Goal: Navigation & Orientation: Find specific page/section

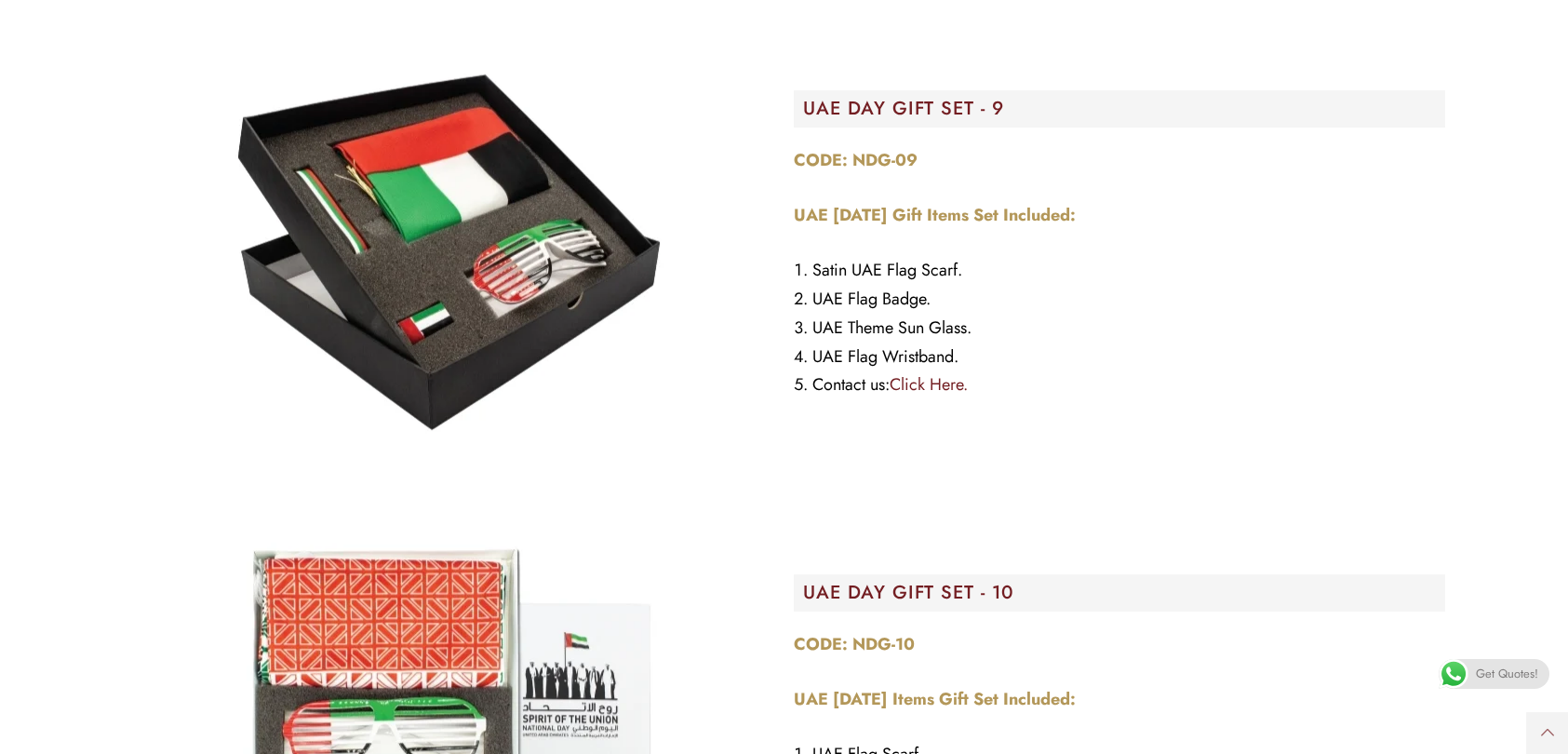
scroll to position [3721, 0]
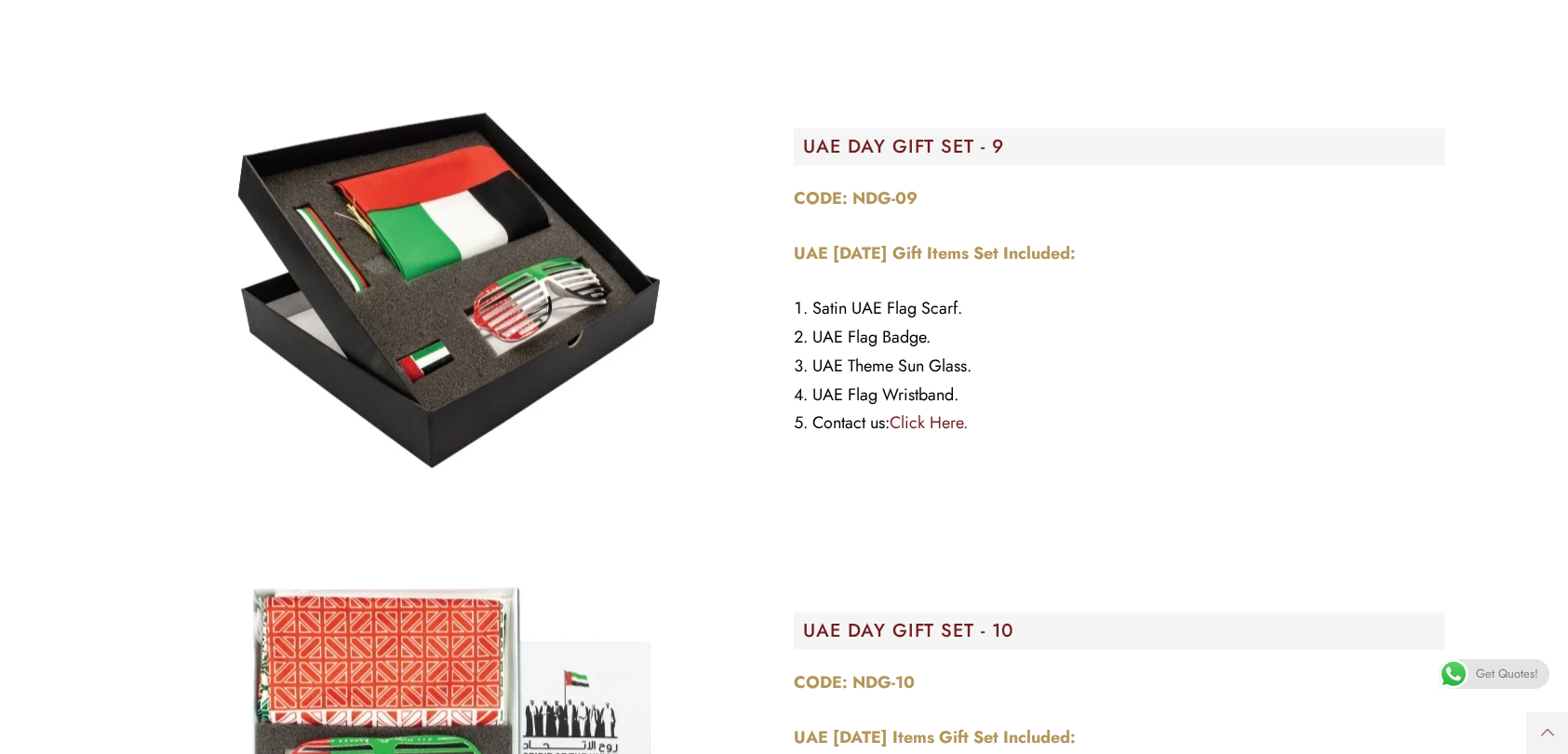
click at [958, 411] on link "Click Here." at bounding box center [929, 422] width 78 height 24
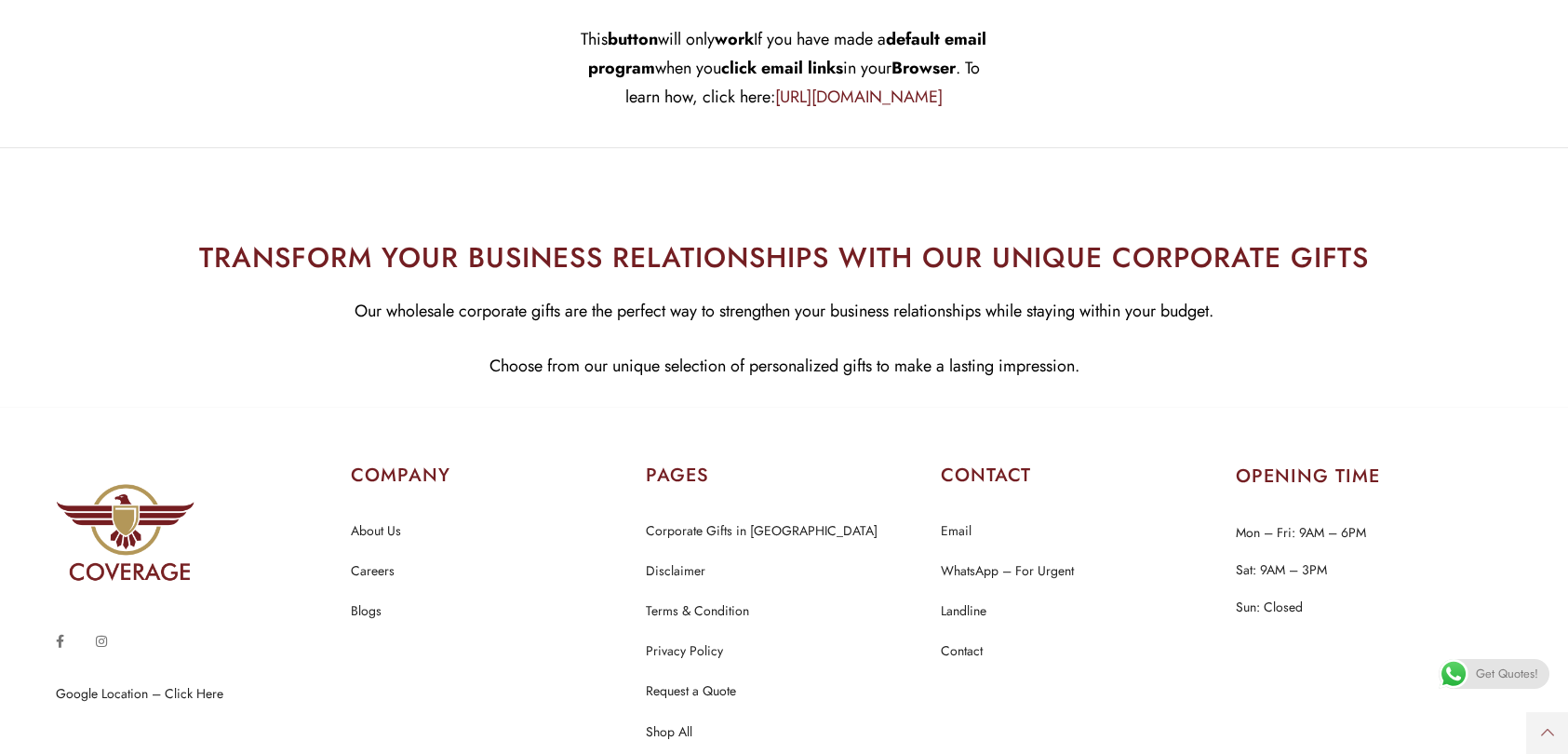
scroll to position [7537, 0]
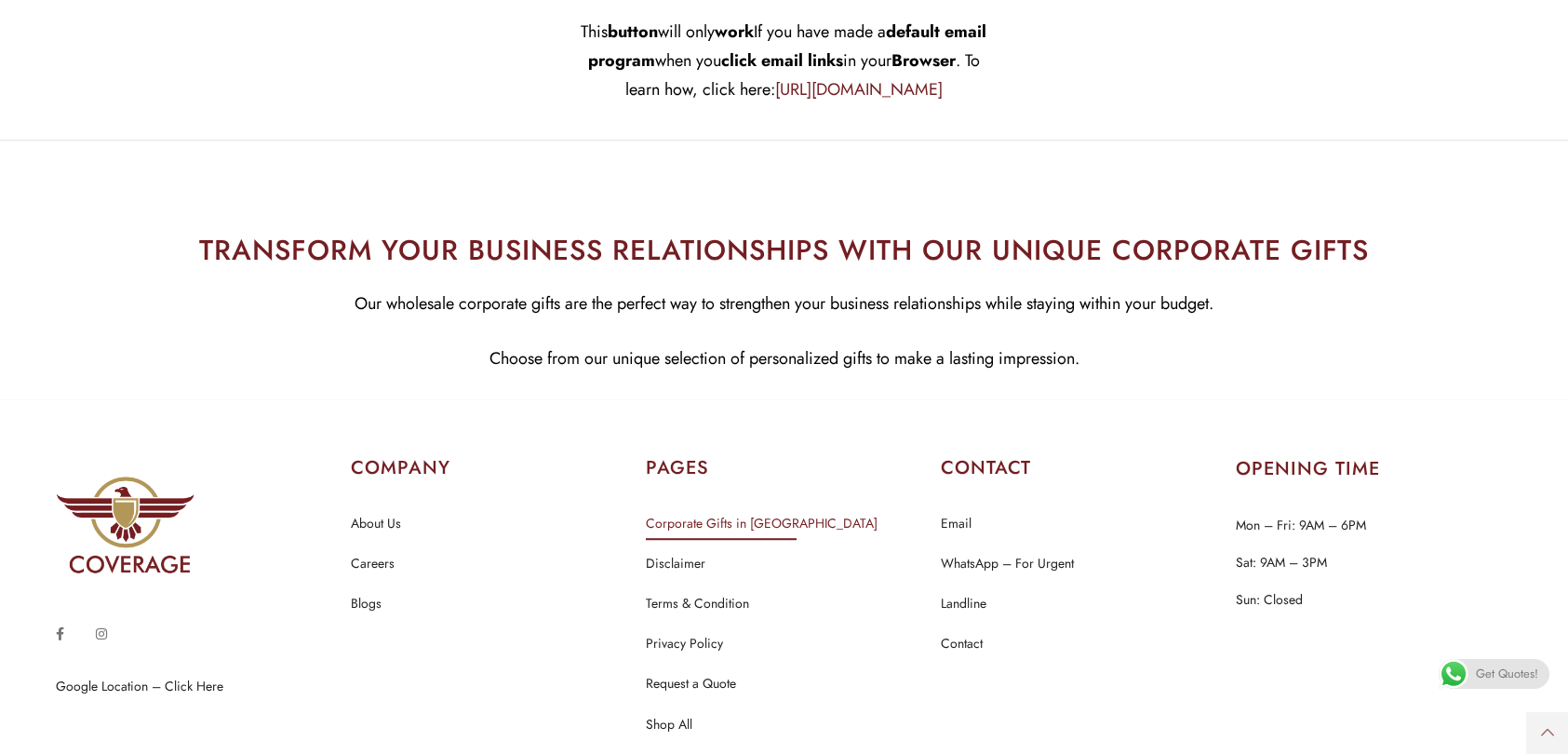
click at [721, 516] on link "Corporate Gifts in [GEOGRAPHIC_DATA]" at bounding box center [761, 524] width 232 height 24
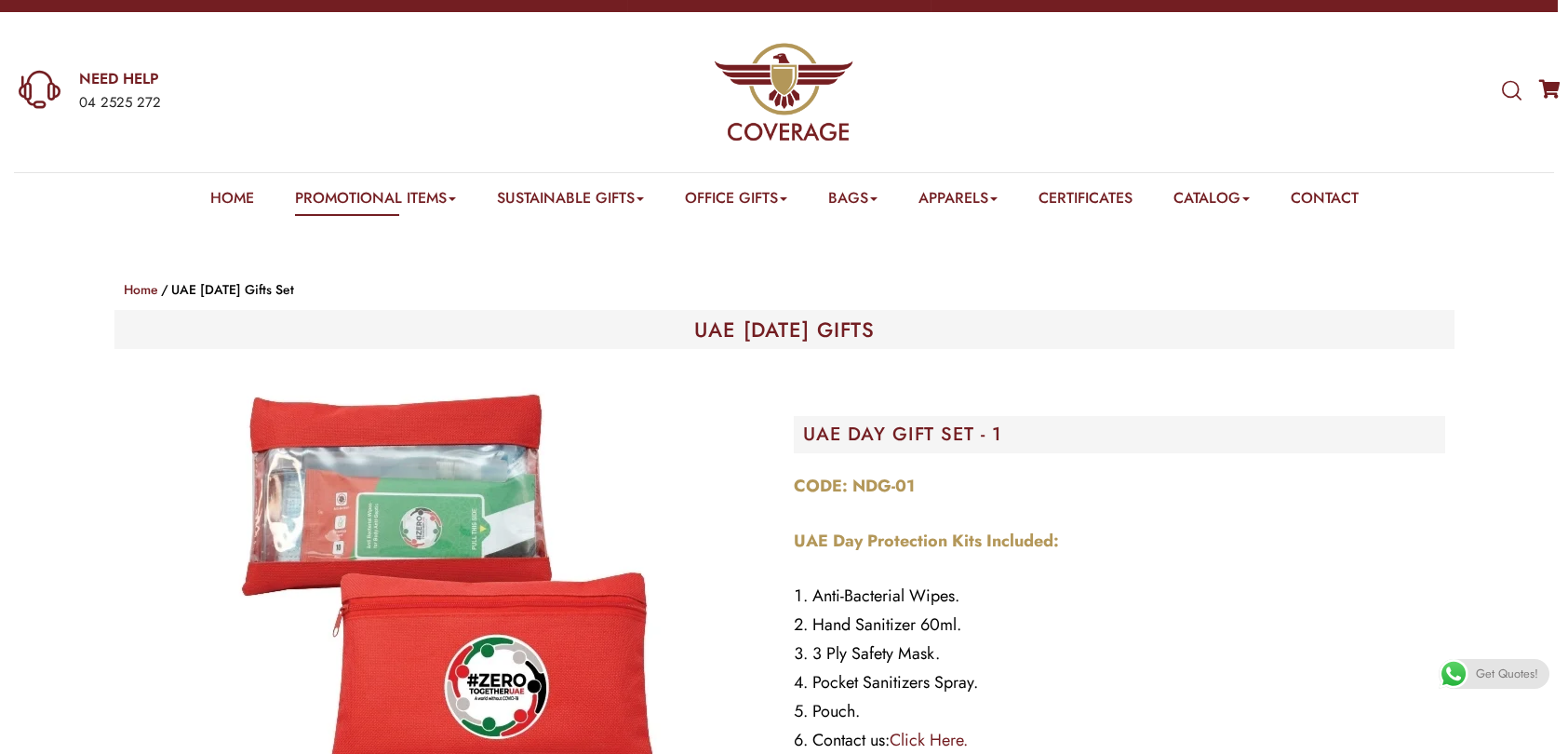
scroll to position [0, 0]
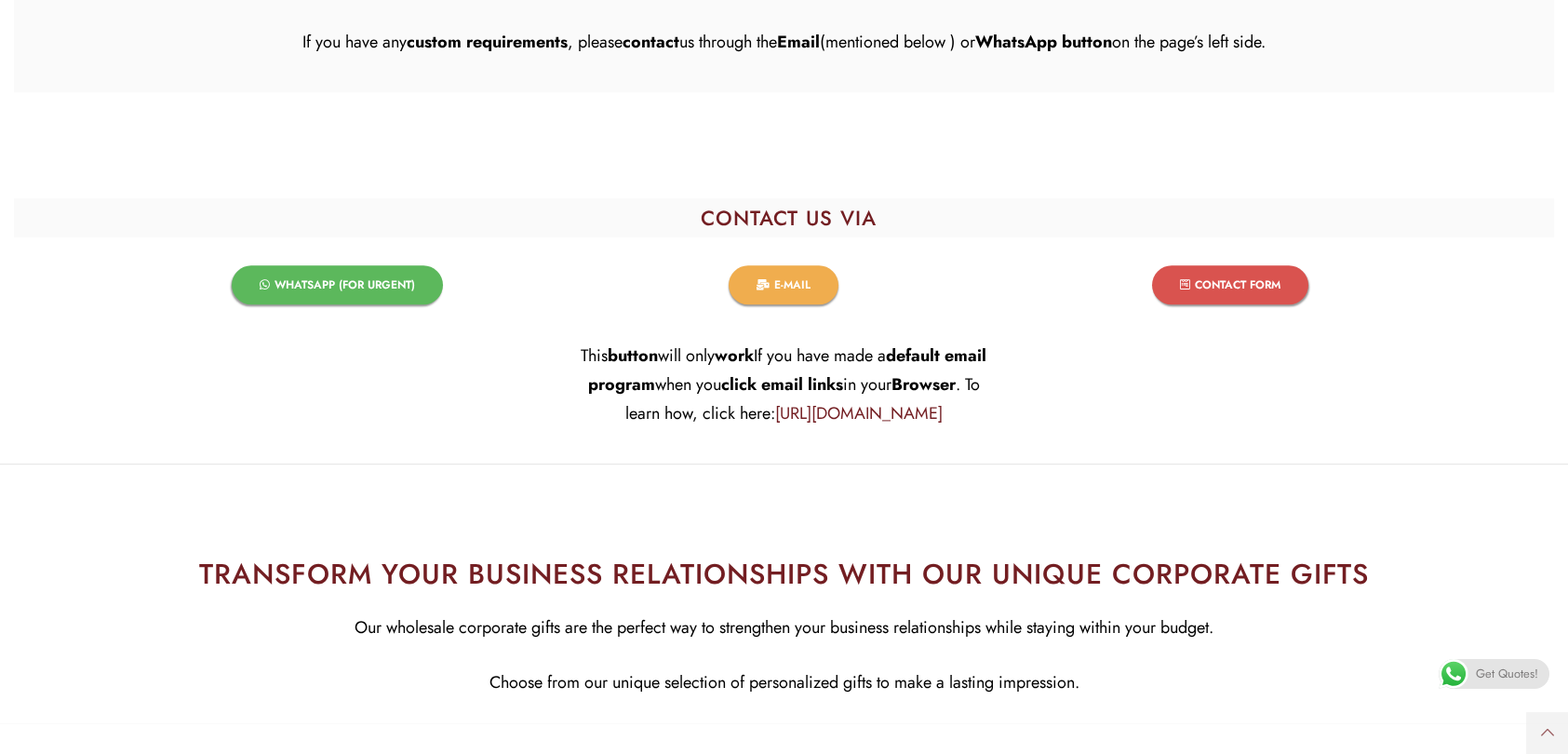
scroll to position [7448, 0]
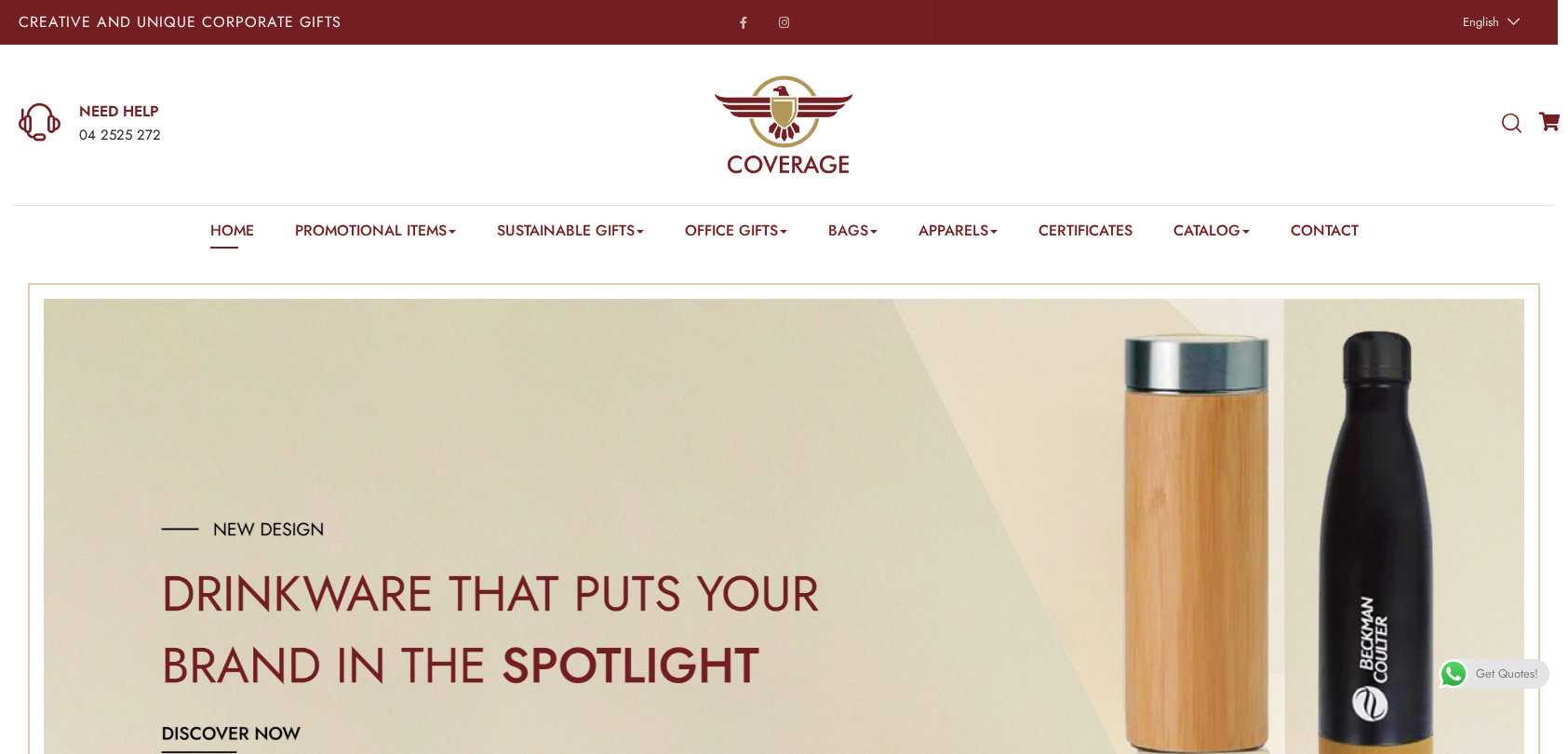
click at [1524, 128] on div at bounding box center [1540, 125] width 37 height 25
click at [1503, 125] on icon at bounding box center [1511, 123] width 20 height 21
